Goal: Complete application form

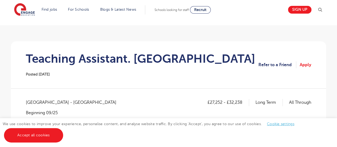
scroll to position [28, 0]
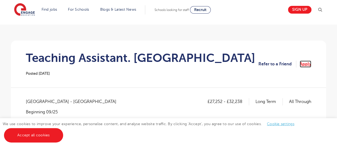
click at [308, 63] on link "Apply" at bounding box center [305, 63] width 11 height 7
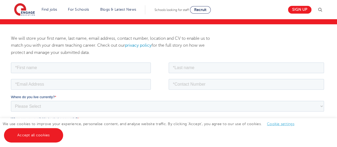
scroll to position [67, 0]
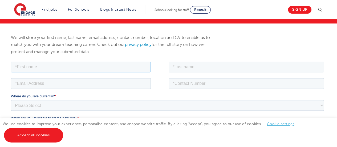
click at [82, 67] on input "text" at bounding box center [81, 66] width 140 height 11
type input "Ngozi"
type input "Ohakim"
type input "ngoziohakim222@gmail.com"
type input "07301995634"
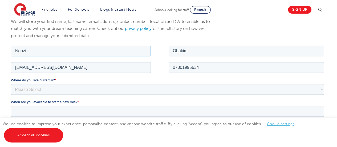
scroll to position [87, 0]
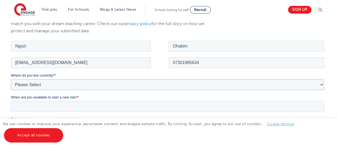
click at [66, 82] on select "Please Select UK Canada Ireland Australia New Zealand Europe USA South Africa J…" at bounding box center [167, 84] width 313 height 11
select select "UK"
click at [11, 79] on select "Please Select UK Canada Ireland Australia New Zealand Europe USA South Africa J…" at bounding box center [167, 84] width 313 height 11
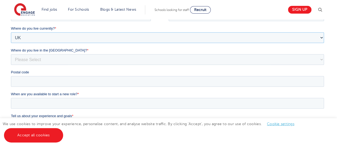
scroll to position [139, 0]
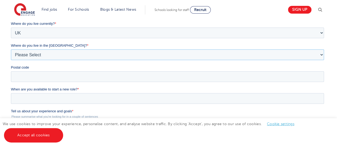
click at [46, 58] on select "Please Select Overseas Barnsley Bedfordshire Berkshire Bournemouth Bracknell Fo…" at bounding box center [167, 54] width 313 height 11
select select "London"
click at [11, 60] on select "Please Select Overseas Barnsley Bedfordshire Berkshire Bournemouth Bracknell Fo…" at bounding box center [167, 54] width 313 height 11
click at [66, 76] on input "Postal code" at bounding box center [167, 76] width 313 height 11
type input "SE9 1TS"
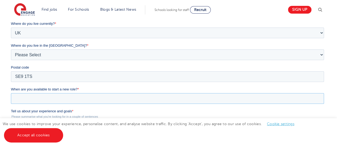
click at [59, 94] on input "When are you available to start a new role? *" at bounding box center [167, 98] width 313 height 11
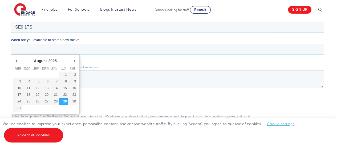
scroll to position [189, 0]
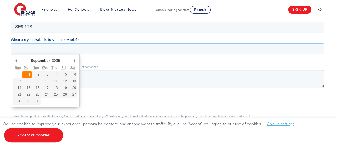
type div "2025-09-01"
type input "2025/09/01"
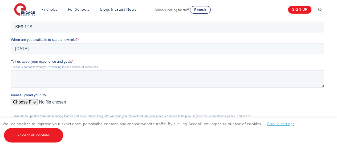
click at [34, 98] on div "Please upload your CV" at bounding box center [168, 100] width 315 height 17
click at [31, 101] on input "Please upload your CV" at bounding box center [167, 104] width 313 height 11
type input "C:\fakepath\Ngozi Ohakim T-CV...docx"
click at [9, 52] on div "We will store your first name, last name, email address, contact number, locati…" at bounding box center [168, 46] width 323 height 268
drag, startPoint x: 22, startPoint y: -15, endPoint x: 139, endPoint y: 79, distance: 150.3
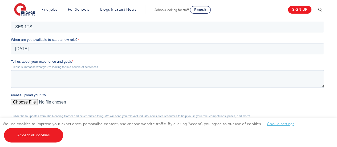
drag, startPoint x: 21, startPoint y: -7, endPoint x: 57, endPoint y: 70, distance: 85.5
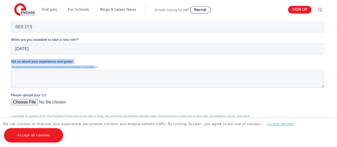
drag, startPoint x: 95, startPoint y: 65, endPoint x: 10, endPoint y: 62, distance: 84.5
click html "Job Position Job Sector Job ID Job Number Job Owner Ngozi Ohakim ngoziohakim222…"
copy div "Tell us about your experience and goals * Please summarise what you're looking …"
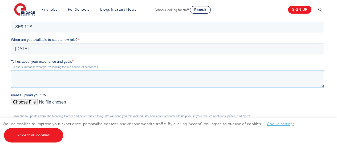
click at [57, 74] on textarea "Tell us about your experience and goals *" at bounding box center [167, 79] width 313 height 18
paste textarea "“I’ve worked with children through childcare and volunteer roles, helping them …"
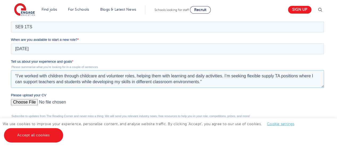
click at [17, 76] on textarea "“I’ve worked with children through childcare and volunteer roles, helping them …" at bounding box center [167, 79] width 313 height 18
click at [20, 77] on textarea "I’ve worked with children through childcare and volunteer roles, helping them w…" at bounding box center [167, 79] width 313 height 18
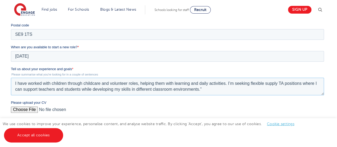
scroll to position [185, 0]
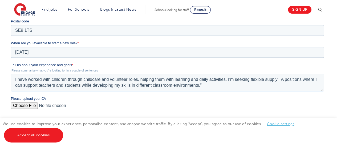
click at [127, 78] on textarea "I have worked with children through childcare and volunteer roles, helping them…" at bounding box center [167, 83] width 313 height 18
click at [127, 79] on textarea "I have worked with children through childcare and teaching support roles roles,…" at bounding box center [167, 83] width 313 height 18
click at [149, 80] on textarea "I have worked with children through childcare and school support roles roles, h…" at bounding box center [167, 83] width 313 height 18
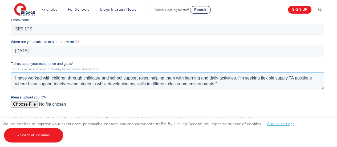
click at [289, 79] on textarea "I have worked with children through childcare and school support roles, helping…" at bounding box center [167, 81] width 313 height 18
click at [219, 86] on textarea "I have worked with children through childcare and school support roles, helping…" at bounding box center [167, 81] width 313 height 18
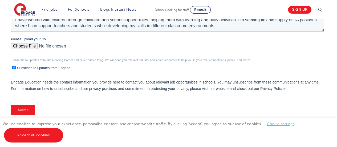
scroll to position [247, 0]
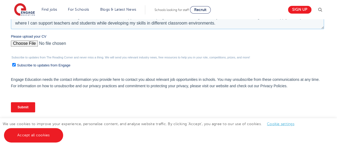
type textarea "I have worked with children through childcare and school support roles, helping…"
click at [14, 64] on input "Subscribe to updates from Engage" at bounding box center [13, 64] width 3 height 3
checkbox input "false"
click at [25, 105] on input "Submit" at bounding box center [23, 107] width 24 height 10
